Goal: Information Seeking & Learning: Learn about a topic

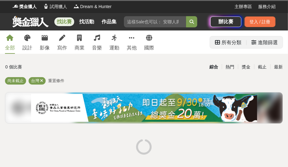
click at [272, 44] on div "進階篩選" at bounding box center [268, 42] width 20 height 12
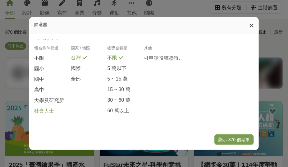
scroll to position [100, 0]
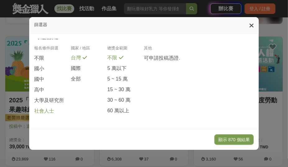
click at [42, 110] on span "社會人士" at bounding box center [44, 111] width 20 height 7
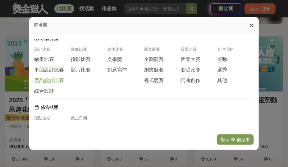
scroll to position [0, 0]
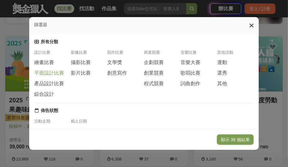
click at [50, 76] on span "平面設計比賽" at bounding box center [49, 73] width 30 height 7
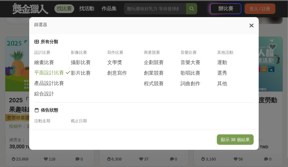
drag, startPoint x: 50, startPoint y: 85, endPoint x: 49, endPoint y: 92, distance: 7.3
click at [50, 85] on span "產品設計比賽" at bounding box center [49, 83] width 30 height 7
drag, startPoint x: 47, startPoint y: 97, endPoint x: 138, endPoint y: 81, distance: 92.2
click at [47, 97] on span "綜合設計" at bounding box center [44, 93] width 20 height 7
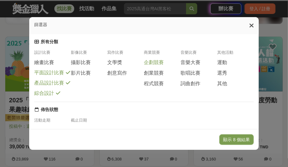
click at [161, 64] on span "企劃競賽" at bounding box center [154, 62] width 20 height 7
click at [157, 76] on span "創業競賽" at bounding box center [154, 73] width 20 height 7
click at [158, 86] on span "程式競賽" at bounding box center [154, 83] width 20 height 7
click at [216, 87] on div "詞曲創作" at bounding box center [199, 83] width 37 height 7
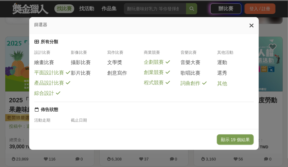
click at [220, 87] on span "其他" at bounding box center [222, 84] width 10 height 7
click at [203, 87] on div "詞曲創作" at bounding box center [199, 83] width 37 height 7
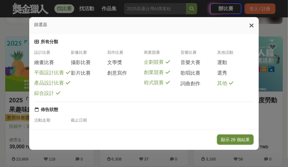
click at [243, 141] on button "顯示 26 個結果" at bounding box center [235, 139] width 37 height 11
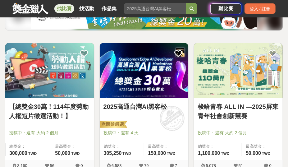
click at [159, 78] on img at bounding box center [144, 70] width 89 height 55
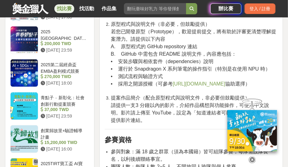
scroll to position [896, 0]
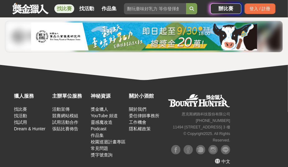
scroll to position [1135, 0]
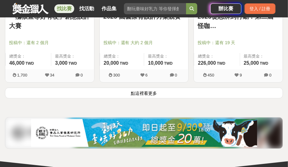
click at [137, 91] on button "點這裡看更多" at bounding box center [144, 93] width 278 height 11
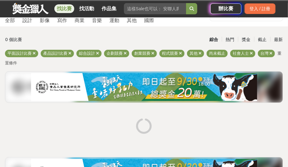
scroll to position [168, 0]
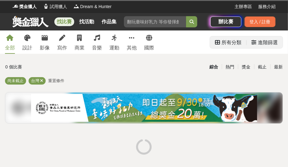
click at [260, 44] on div "進階篩選" at bounding box center [268, 42] width 20 height 12
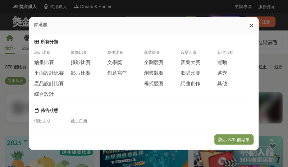
drag, startPoint x: 161, startPoint y: 65, endPoint x: 163, endPoint y: 71, distance: 6.2
click at [161, 65] on span "企劃競賽" at bounding box center [154, 62] width 20 height 7
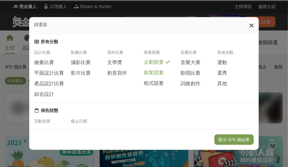
click at [162, 73] on span "創業競賽" at bounding box center [154, 73] width 20 height 7
click at [163, 86] on div "程式競賽" at bounding box center [162, 83] width 37 height 7
click at [225, 87] on span "其他" at bounding box center [222, 84] width 10 height 7
drag, startPoint x: 54, startPoint y: 77, endPoint x: 55, endPoint y: 85, distance: 7.8
click at [54, 76] on span "平面設計比賽" at bounding box center [49, 73] width 30 height 7
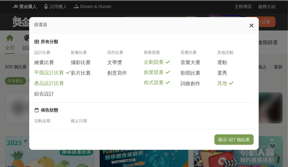
click at [53, 86] on span "產品設計比賽" at bounding box center [49, 83] width 30 height 7
drag, startPoint x: 50, startPoint y: 96, endPoint x: 134, endPoint y: 102, distance: 84.1
click at [50, 96] on span "綜合設計" at bounding box center [44, 93] width 20 height 7
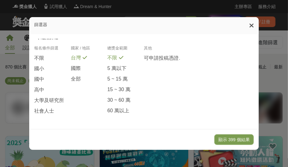
scroll to position [161, 0]
click at [51, 101] on span "大學及研究所" at bounding box center [49, 100] width 30 height 7
click at [227, 140] on button "顯示 81 個結果" at bounding box center [235, 139] width 37 height 11
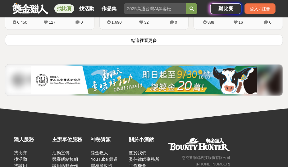
scroll to position [1188, 0]
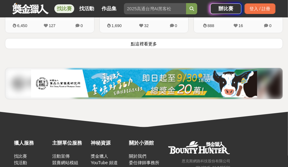
click at [154, 41] on button "點這裡看更多" at bounding box center [144, 43] width 278 height 11
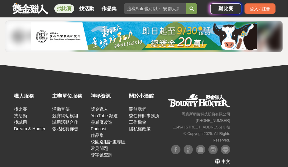
scroll to position [2217, 0]
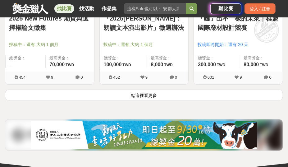
click at [146, 93] on button "點這裡看更多" at bounding box center [144, 95] width 278 height 11
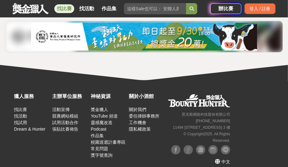
scroll to position [3321, 0]
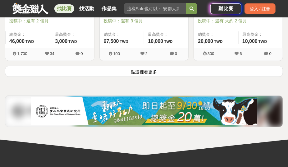
click at [155, 69] on button "點這裡看更多" at bounding box center [144, 71] width 278 height 11
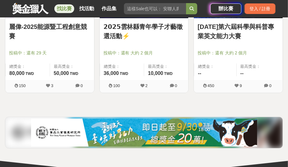
scroll to position [3669, 0]
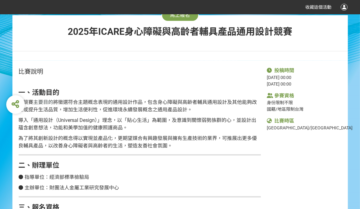
scroll to position [93, 0]
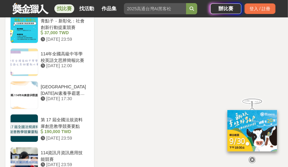
scroll to position [697, 0]
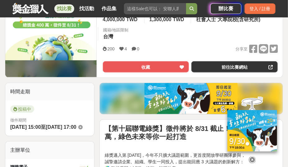
scroll to position [108, 0]
